Goal: Book appointment/travel/reservation

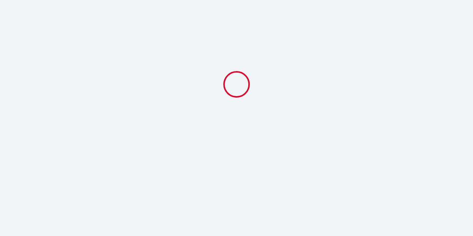
select select
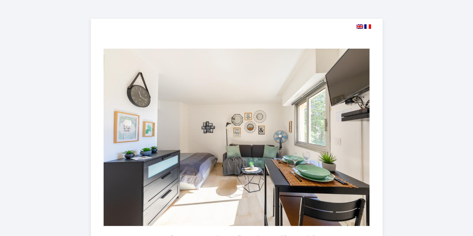
click at [359, 27] on img at bounding box center [359, 26] width 7 height 4
select select
click at [360, 28] on img at bounding box center [359, 26] width 7 height 4
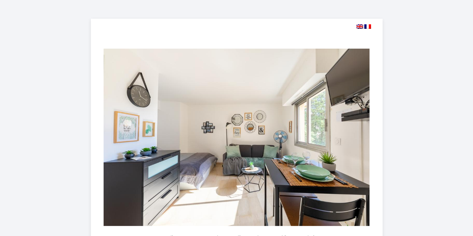
click at [360, 28] on img at bounding box center [359, 26] width 7 height 4
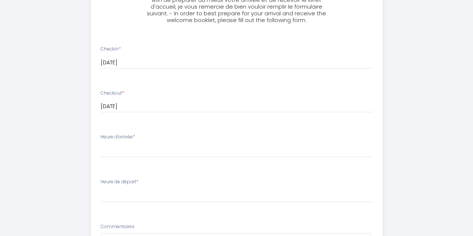
scroll to position [299, 0]
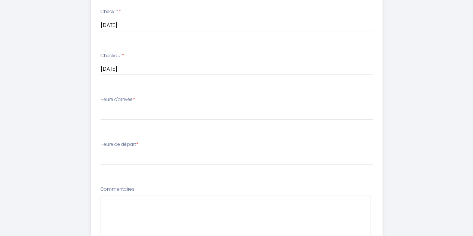
click at [120, 99] on label "Heure d'arrivée *" at bounding box center [118, 99] width 34 height 7
click at [114, 113] on select "16:00 16:30 17:00 17:30 18:00 18:30 19:00 19:30 20:00 20:30 21:00 21:30 22:00 2…" at bounding box center [237, 113] width 272 height 14
select select "16:00"
click at [101, 106] on select "16:00 16:30 17:00 17:30 18:00 18:30 19:00 19:30 20:00 20:30 21:00 21:30 22:00 2…" at bounding box center [237, 113] width 272 height 14
click at [129, 156] on select "00:00 00:30 01:00 01:30 02:00 02:30 03:00 03:30 04:00 04:30 05:00 05:30 06:00 0…" at bounding box center [237, 158] width 272 height 14
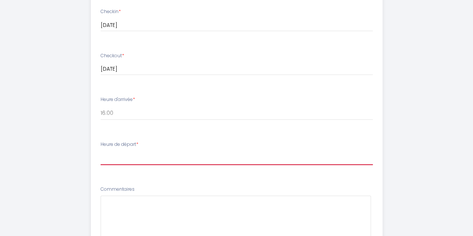
select select "10:00"
click at [101, 151] on select "00:00 00:30 01:00 01:30 02:00 02:30 03:00 03:30 04:00 04:30 05:00 05:30 06:00 0…" at bounding box center [237, 158] width 272 height 14
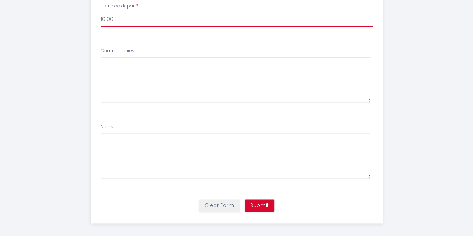
scroll to position [443, 0]
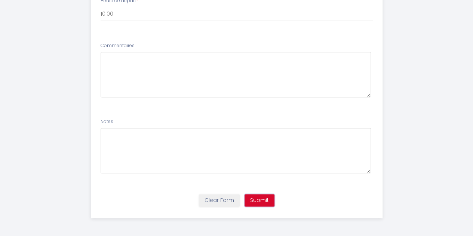
click at [257, 200] on button "Submit" at bounding box center [260, 200] width 30 height 13
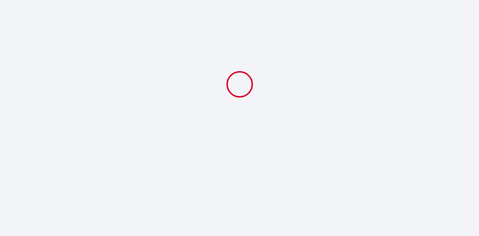
select select "10:00"
